Goal: Task Accomplishment & Management: Complete application form

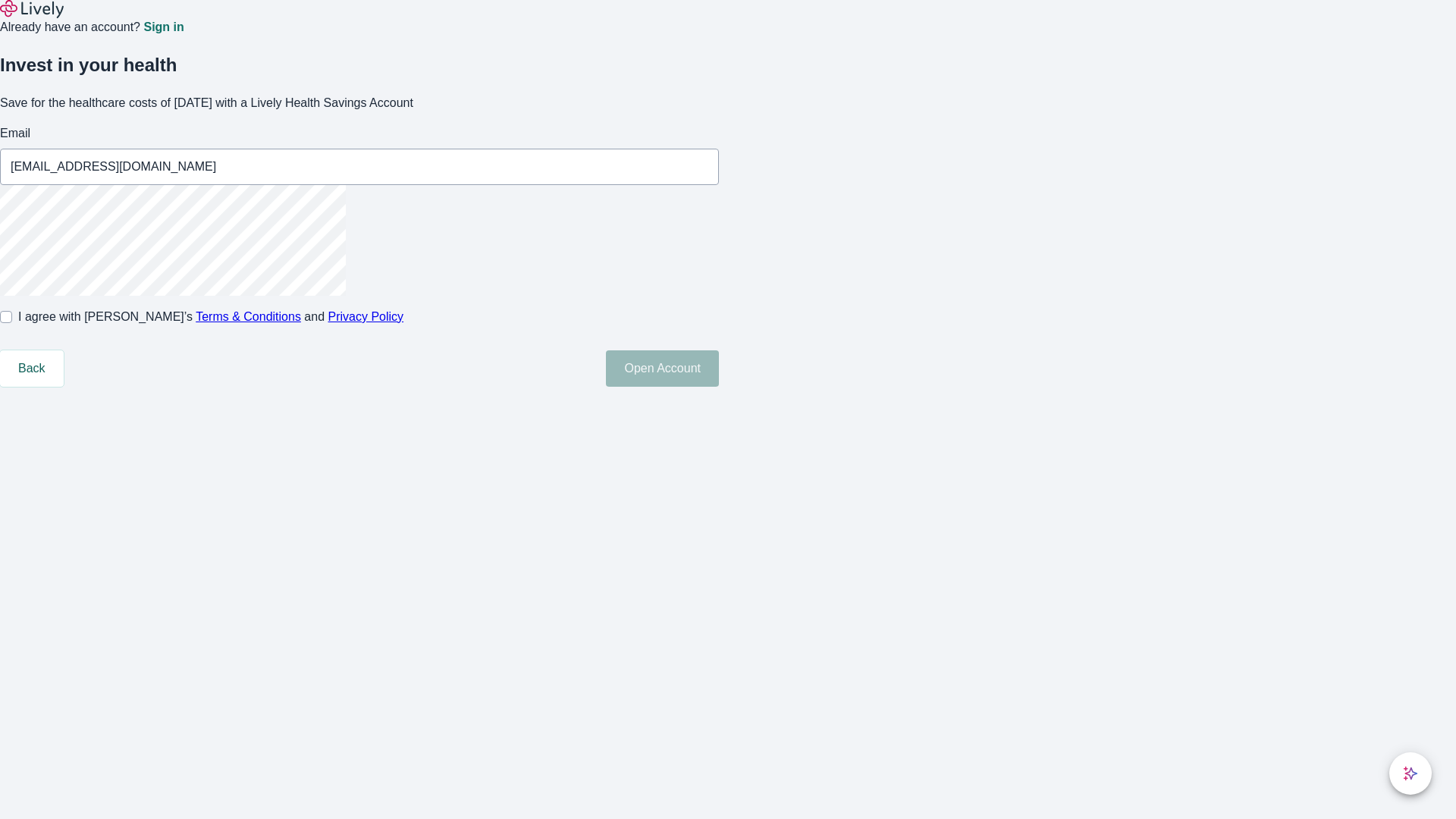
click at [12, 323] on input "I agree with Lively’s Terms & Conditions and Privacy Policy" at bounding box center [6, 317] width 12 height 12
checkbox input "true"
click at [719, 387] on button "Open Account" at bounding box center [662, 368] width 113 height 37
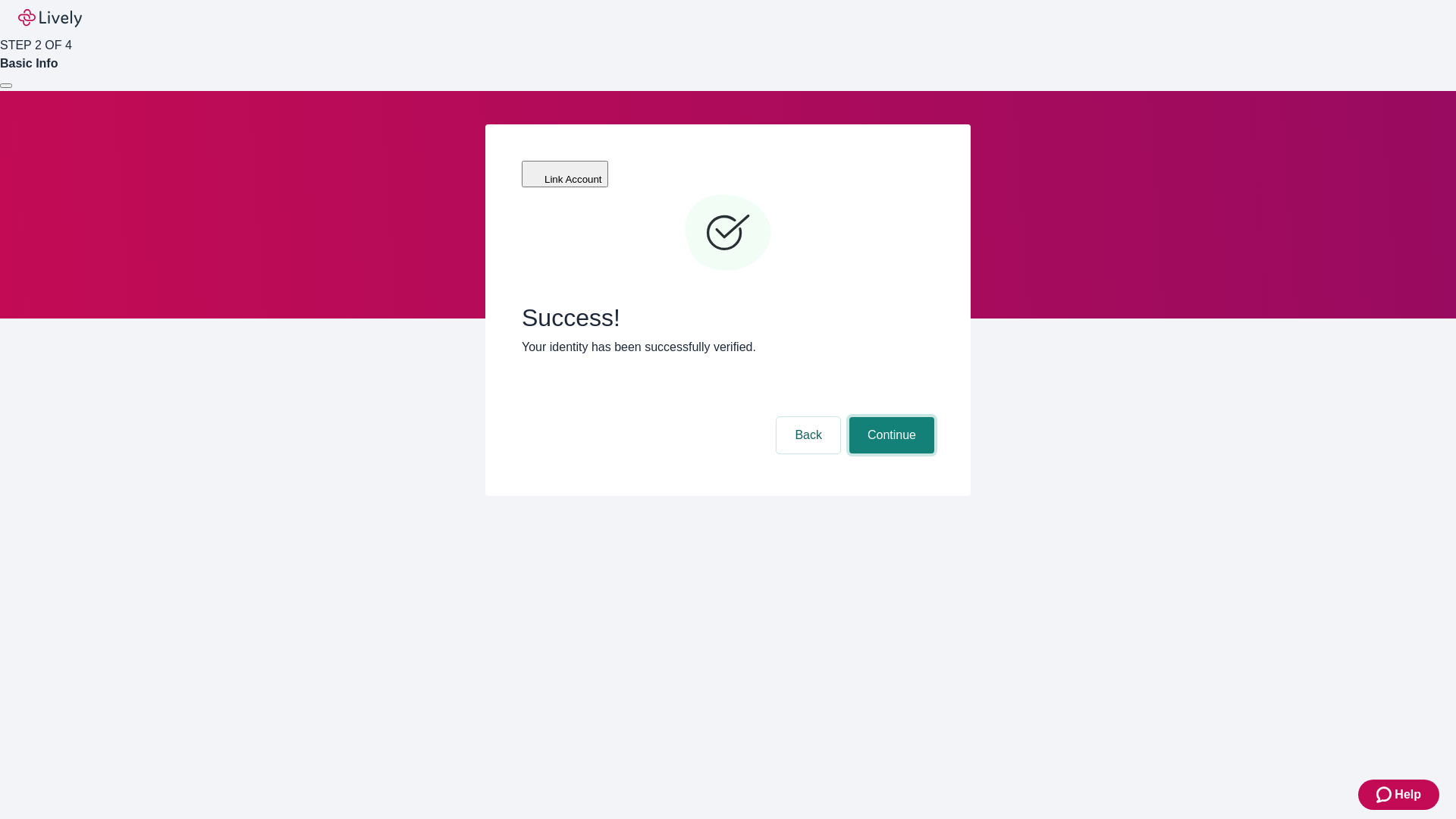
click at [889, 417] on button "Continue" at bounding box center [892, 435] width 85 height 37
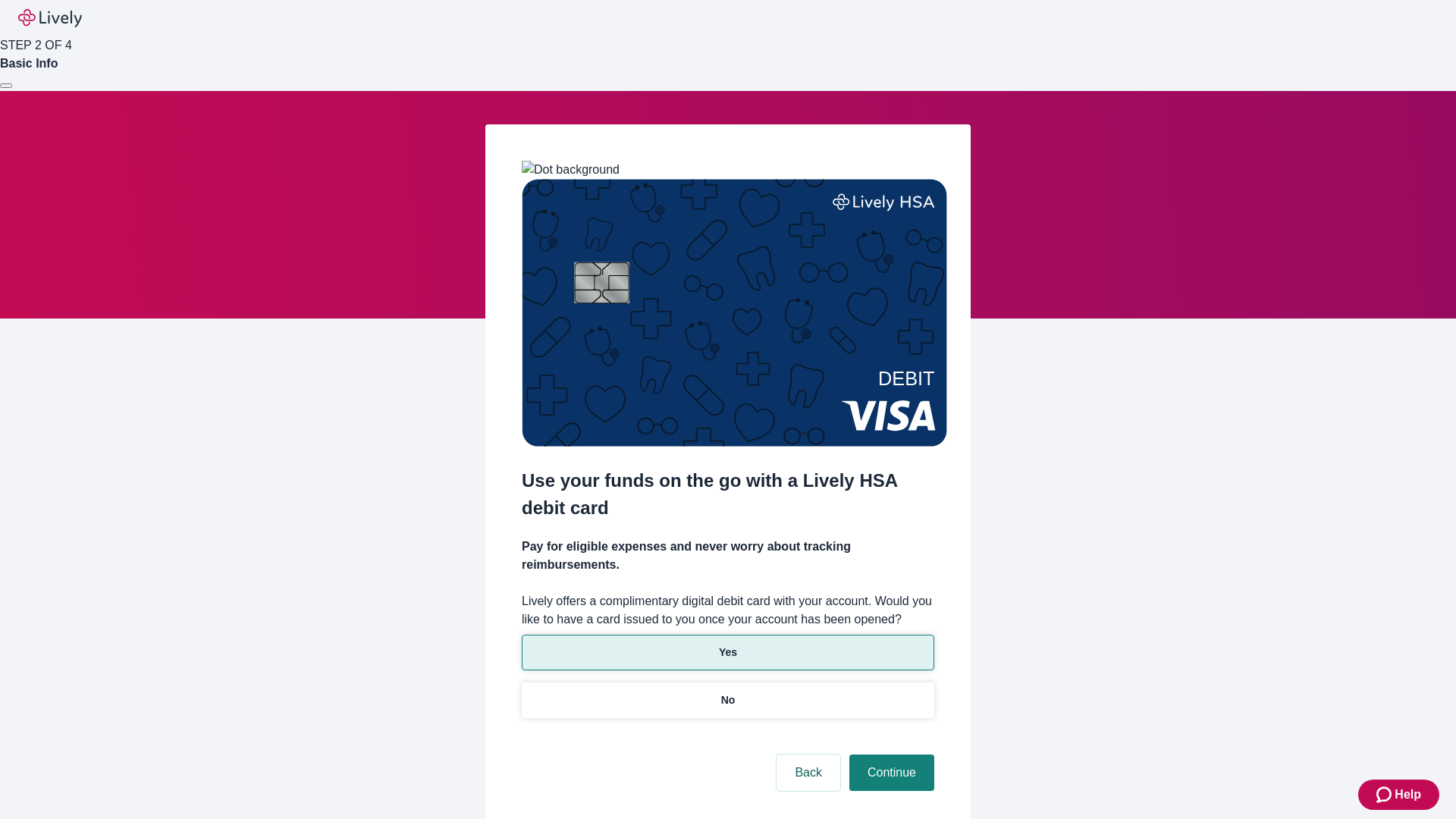
click at [727, 644] on p "Yes" at bounding box center [728, 652] width 18 height 16
click at [889, 754] on button "Continue" at bounding box center [892, 772] width 85 height 37
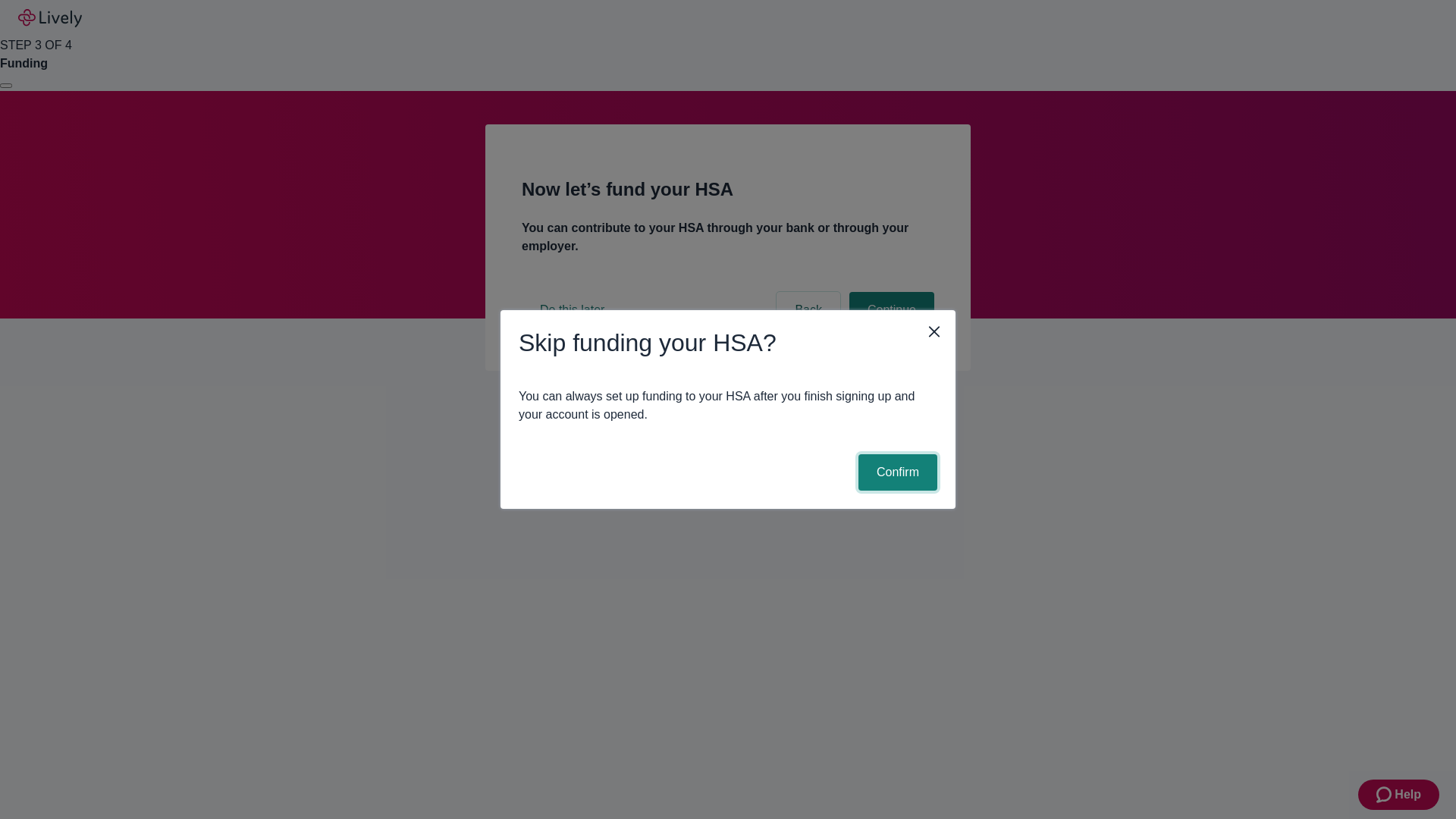
click at [896, 472] on button "Confirm" at bounding box center [897, 472] width 79 height 37
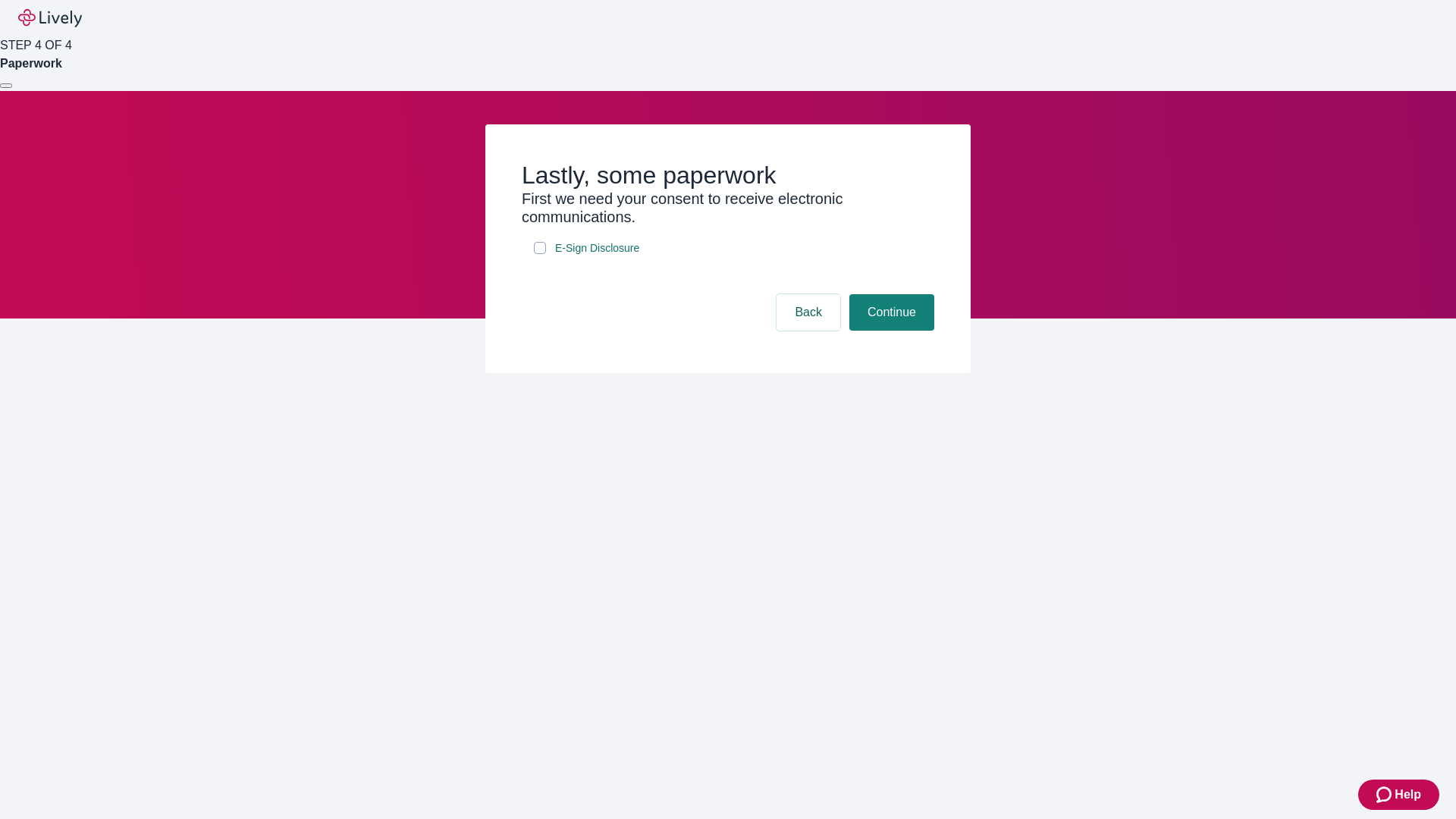
click at [540, 254] on input "E-Sign Disclosure" at bounding box center [540, 247] width 12 height 12
checkbox input "true"
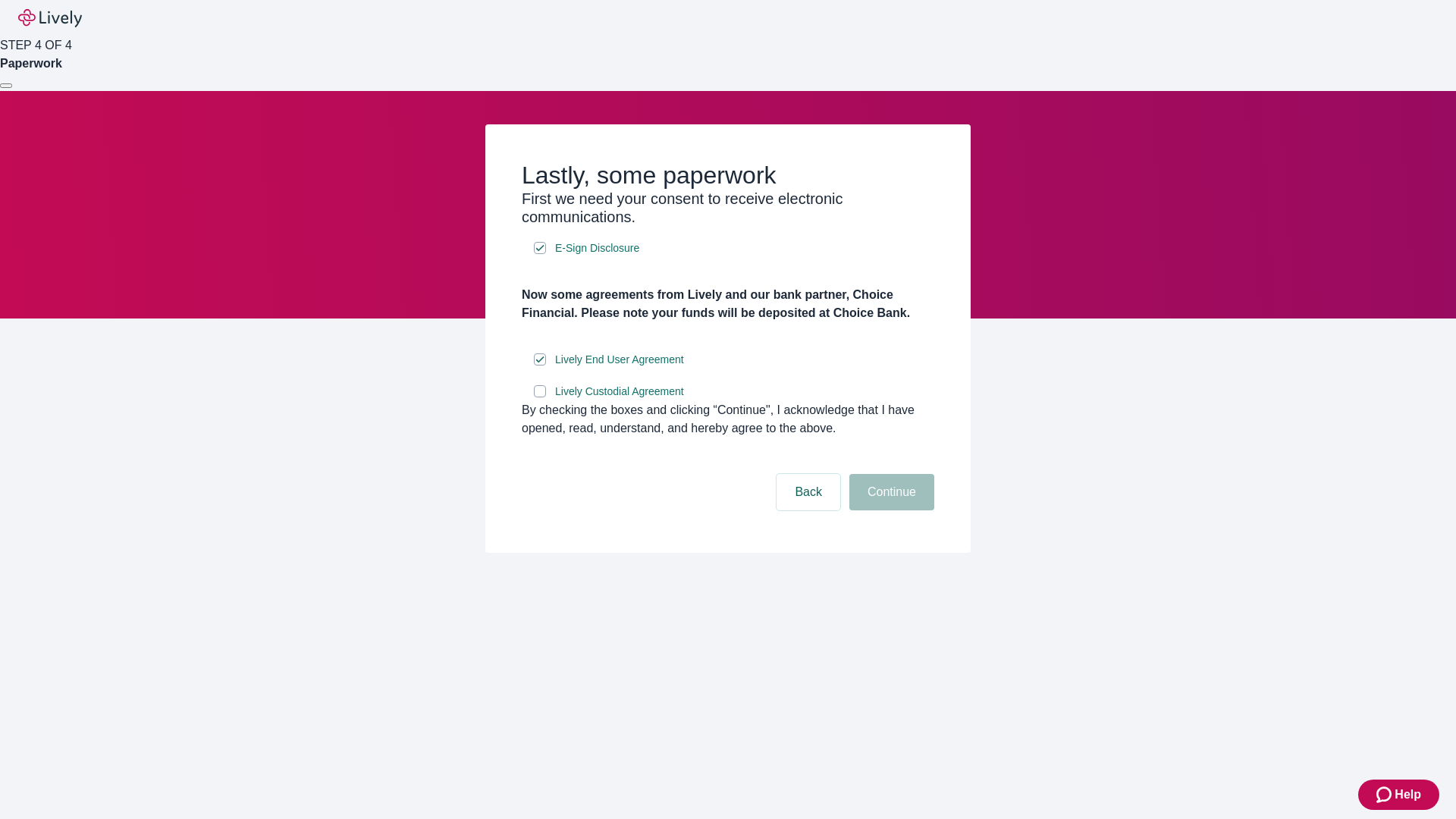
click at [540, 398] on input "Lively Custodial Agreement" at bounding box center [540, 391] width 12 height 12
checkbox input "true"
click at [889, 510] on button "Continue" at bounding box center [892, 492] width 85 height 37
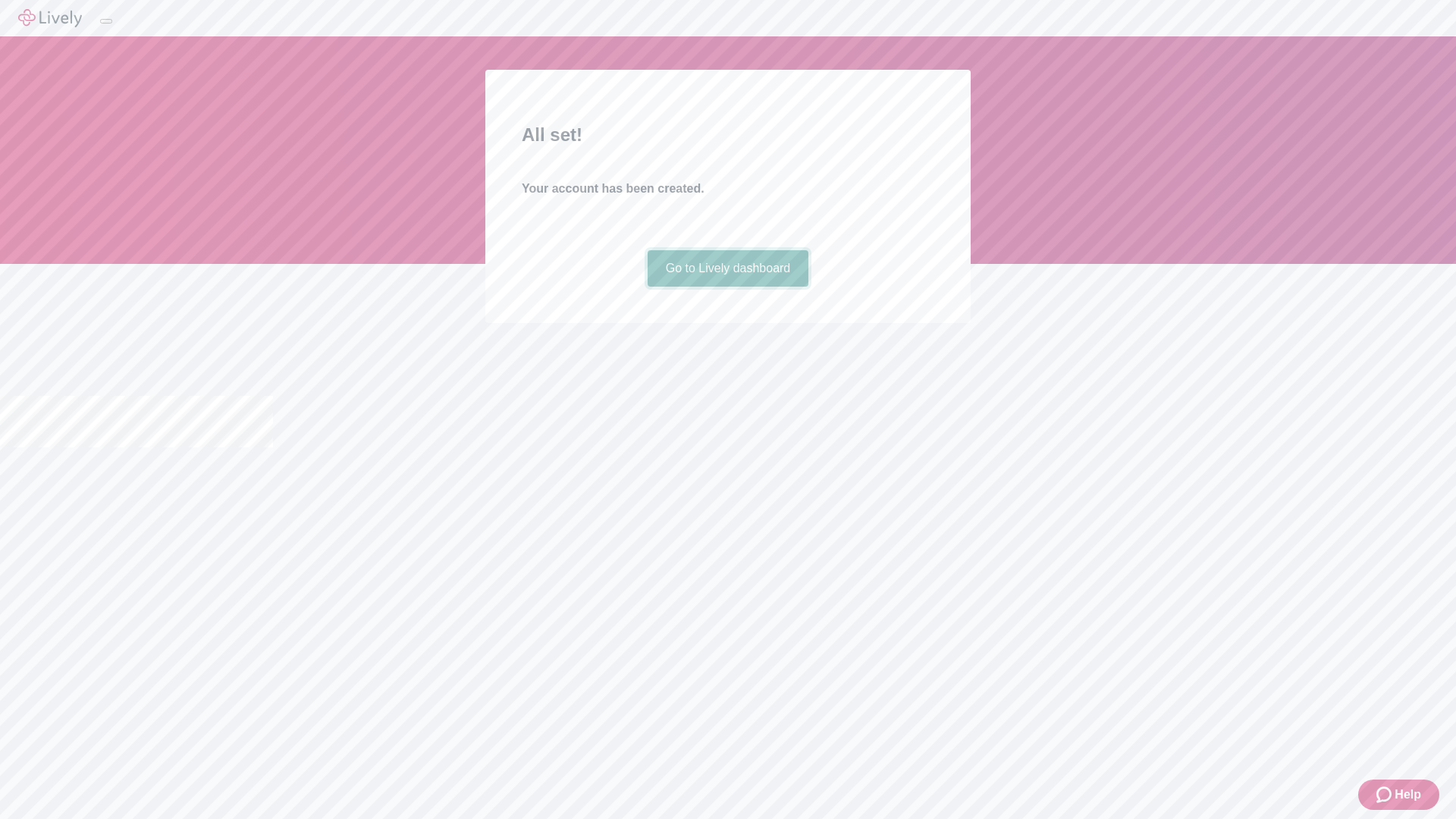
click at [727, 287] on link "Go to Lively dashboard" at bounding box center [728, 268] width 162 height 37
